Goal: Navigation & Orientation: Find specific page/section

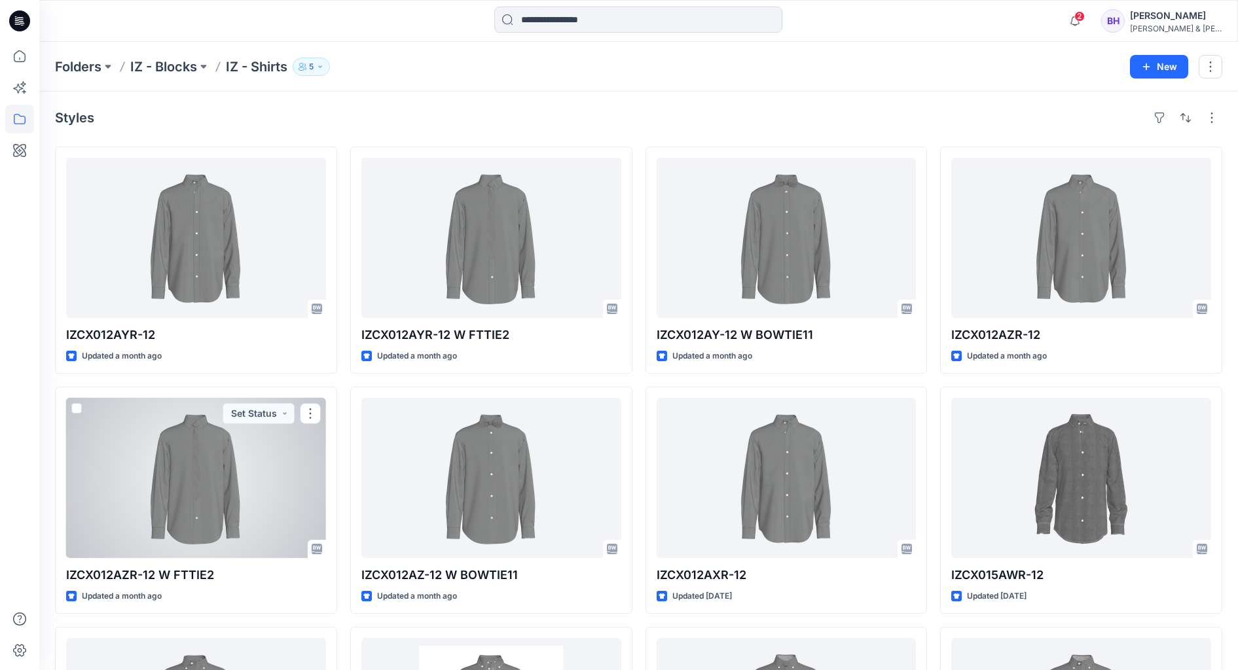
scroll to position [286, 0]
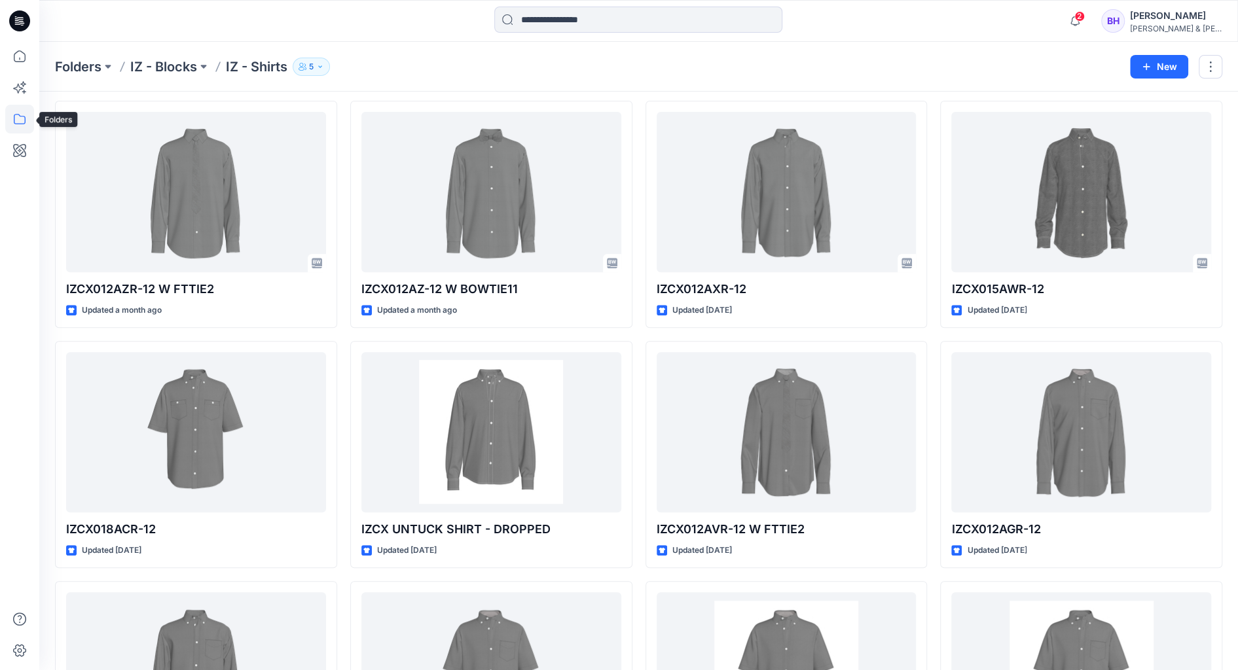
click at [20, 115] on icon at bounding box center [20, 119] width 12 height 10
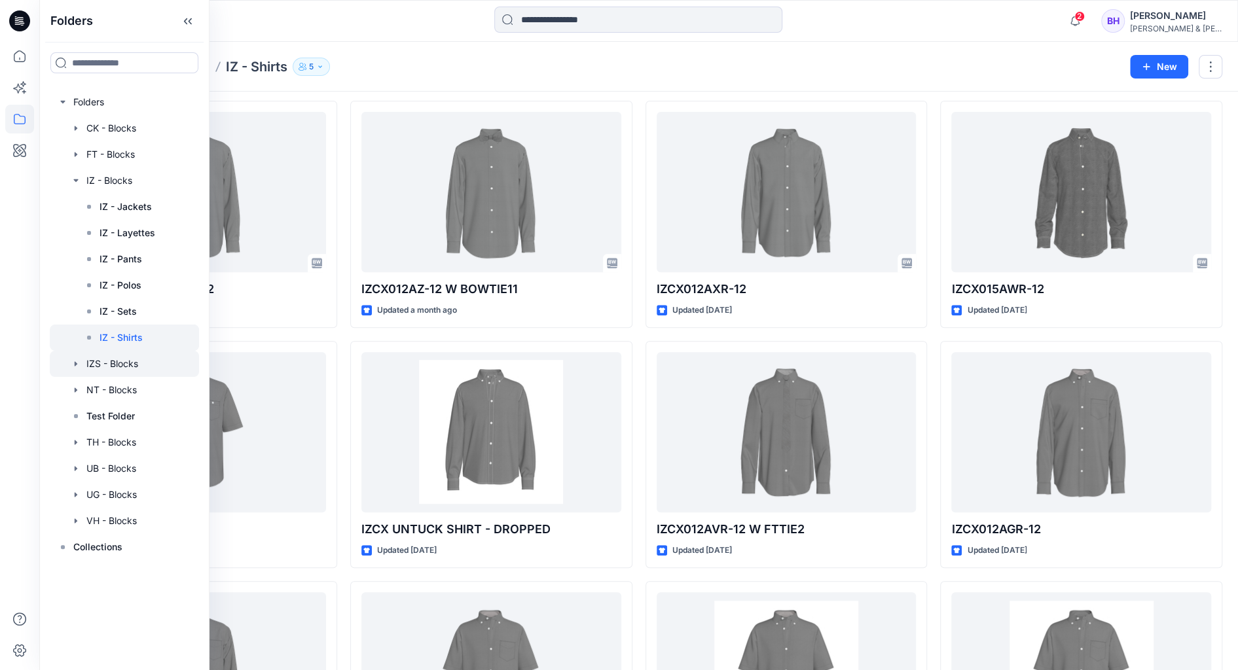
click at [119, 372] on div at bounding box center [124, 364] width 149 height 26
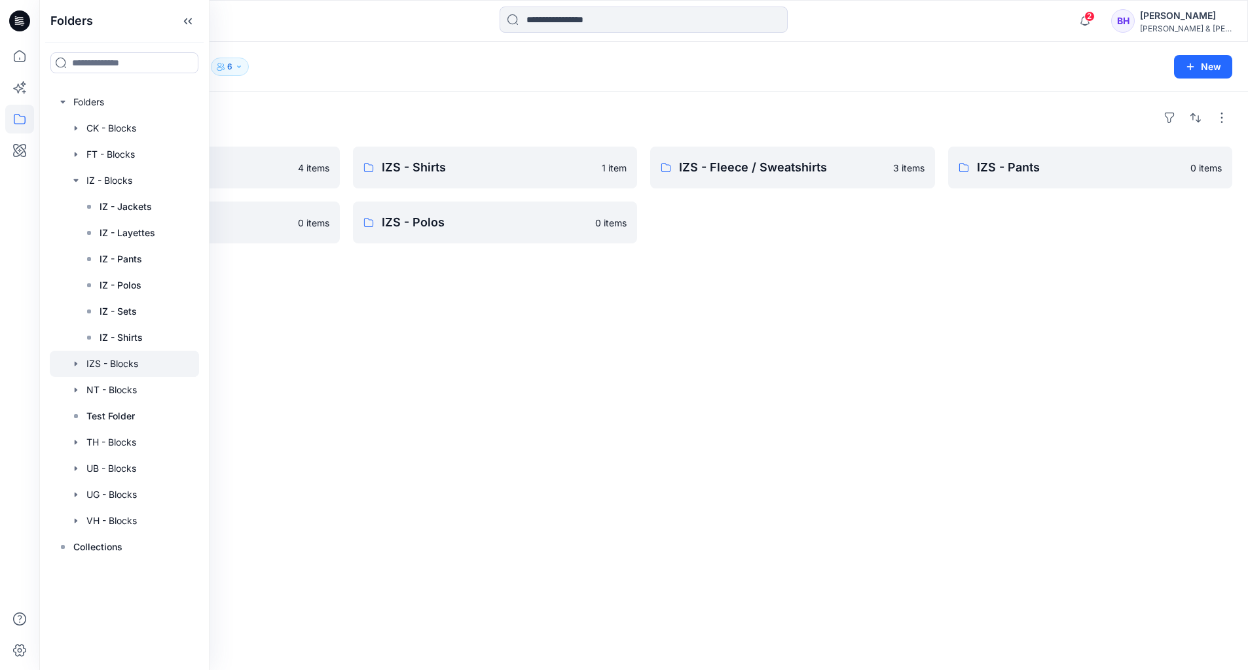
click at [458, 304] on div "Folders IZS - Sets 4 items IZS - Shorts 0 items IZS - Shirts 1 item IZS - Polos…" at bounding box center [643, 381] width 1208 height 579
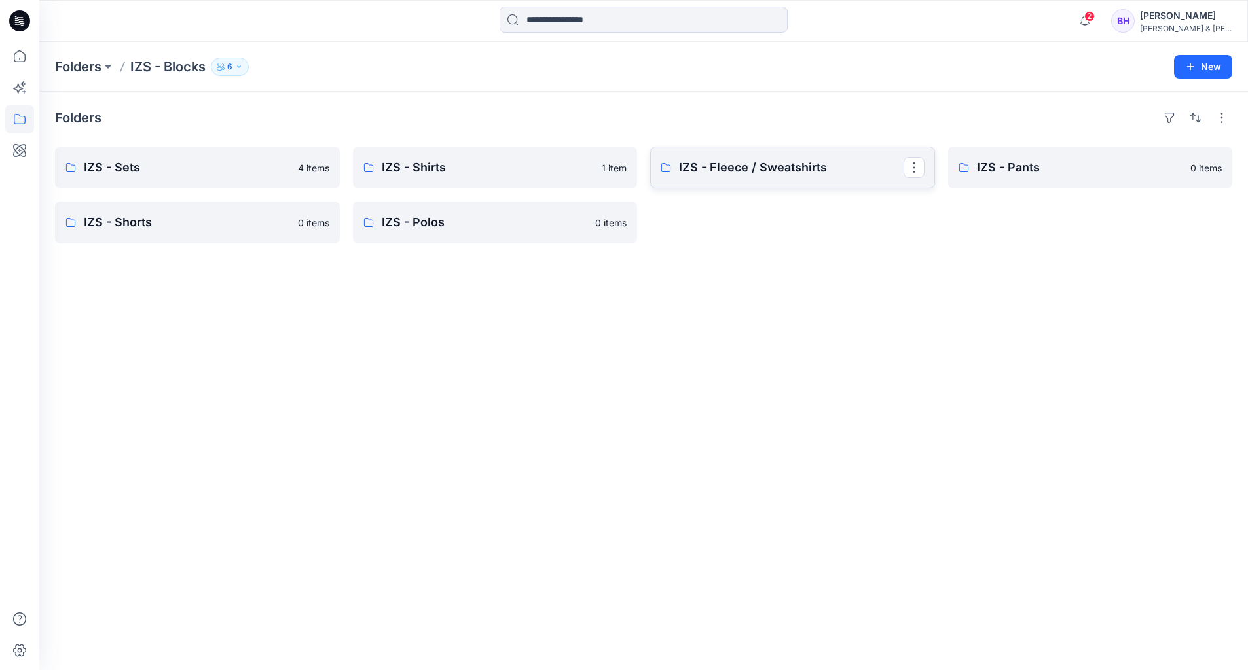
click at [858, 180] on link "IZS - Fleece / Sweatshirts" at bounding box center [792, 168] width 285 height 42
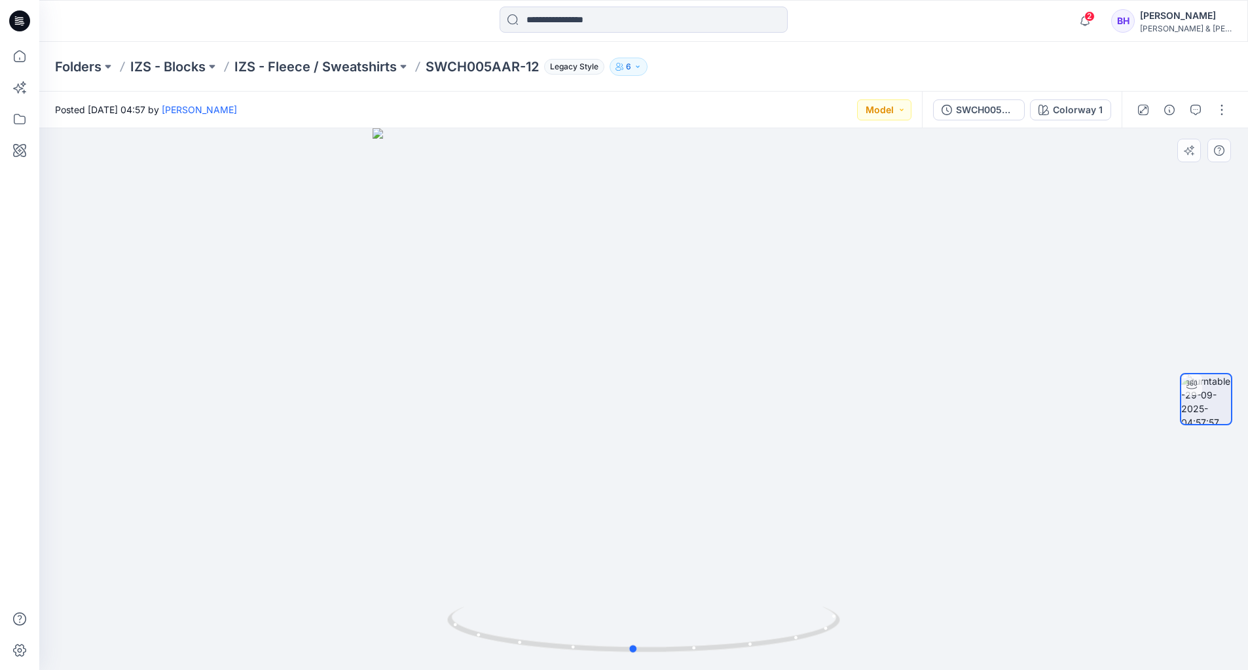
drag, startPoint x: 771, startPoint y: 469, endPoint x: 648, endPoint y: 195, distance: 300.0
click at [793, 462] on div at bounding box center [643, 399] width 1208 height 542
